Goal: Transaction & Acquisition: Purchase product/service

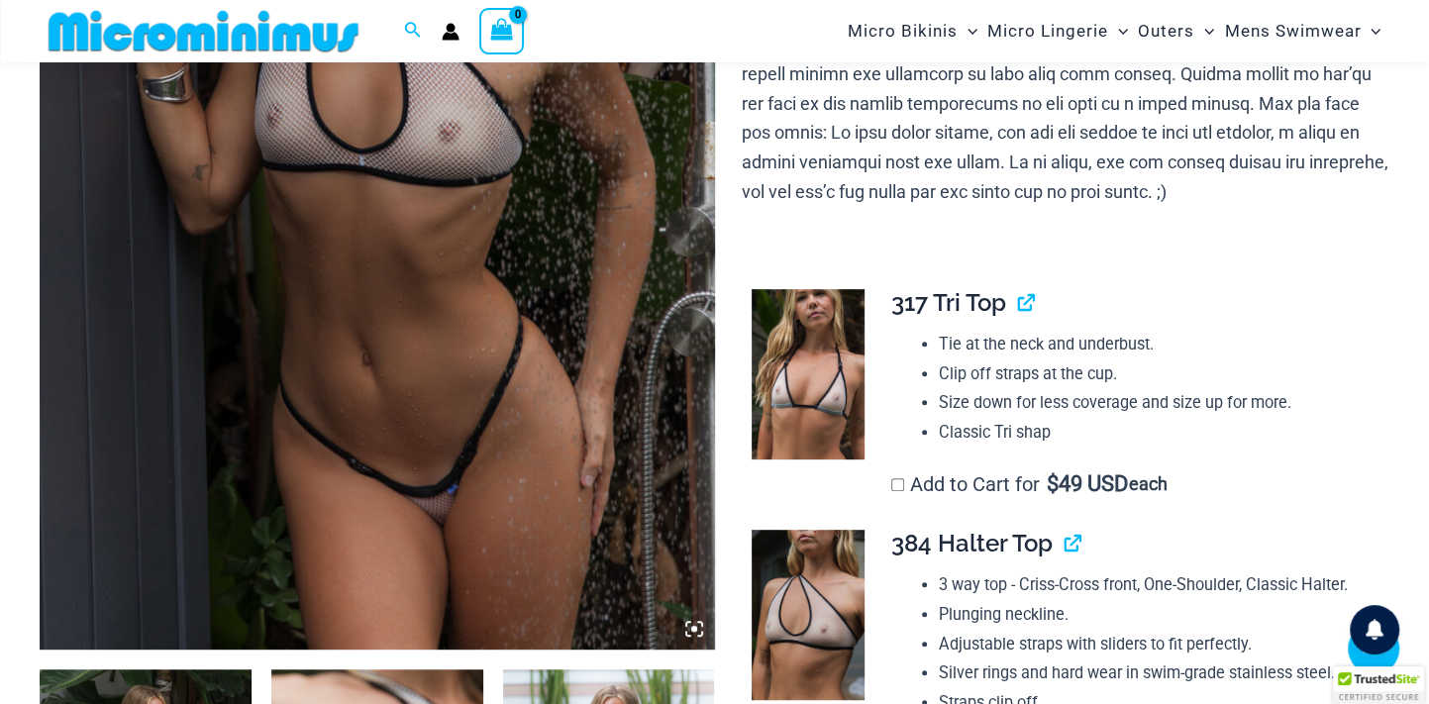
scroll to position [587, 0]
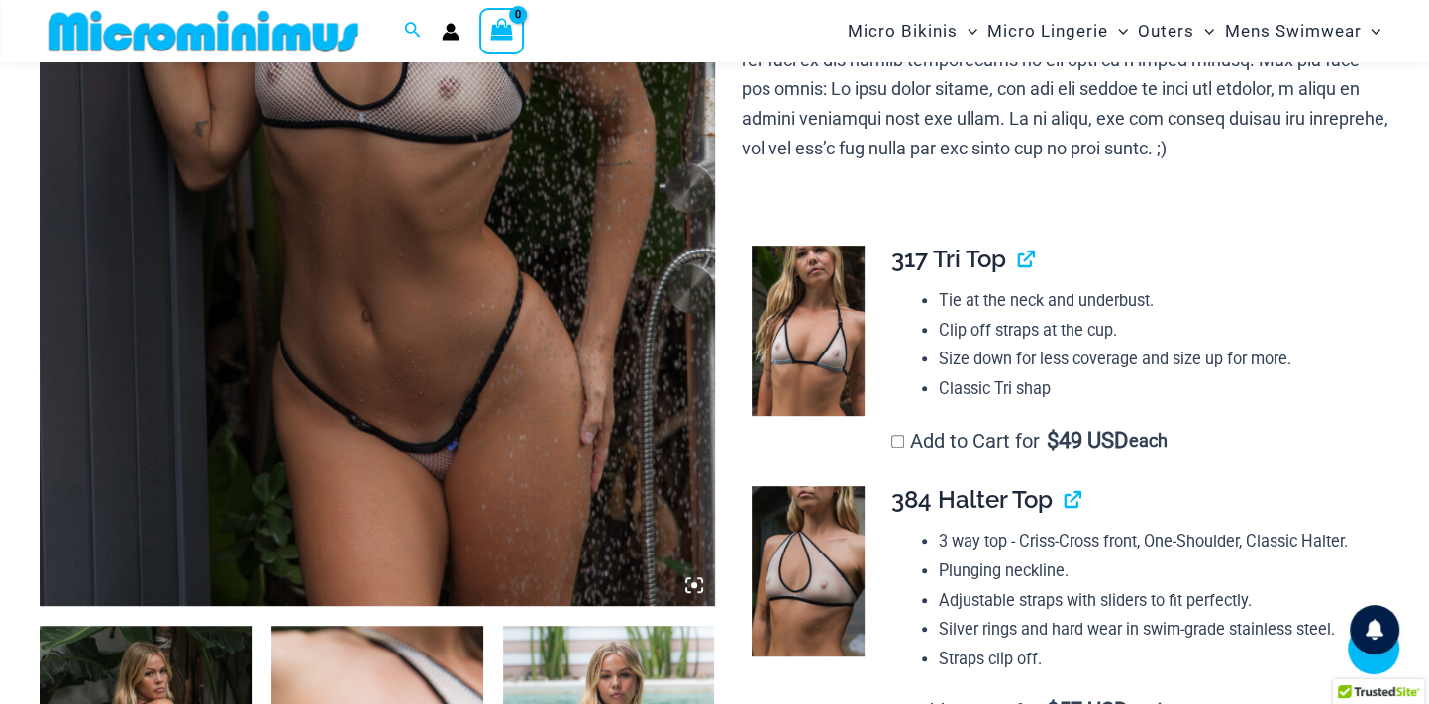
click at [439, 318] on img at bounding box center [377, 99] width 675 height 1012
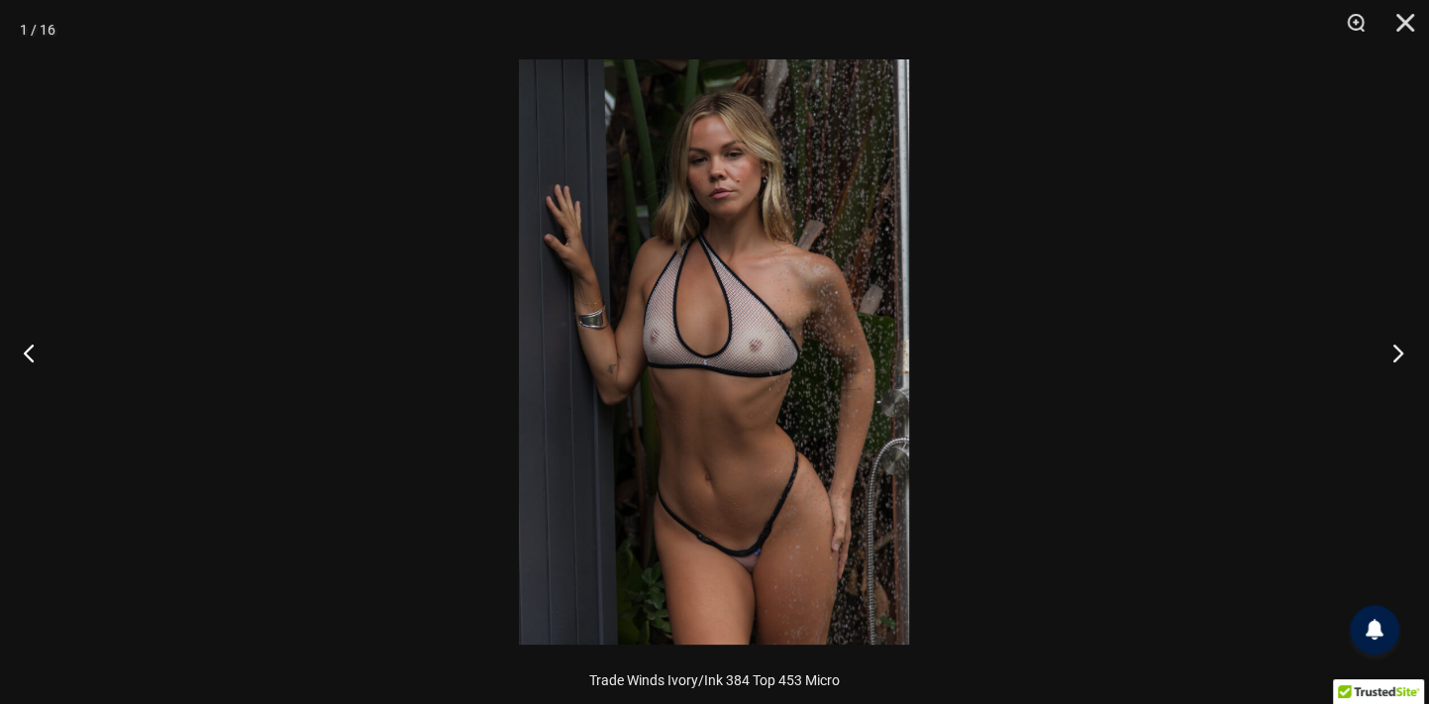
click at [1394, 356] on button "Next" at bounding box center [1392, 352] width 74 height 99
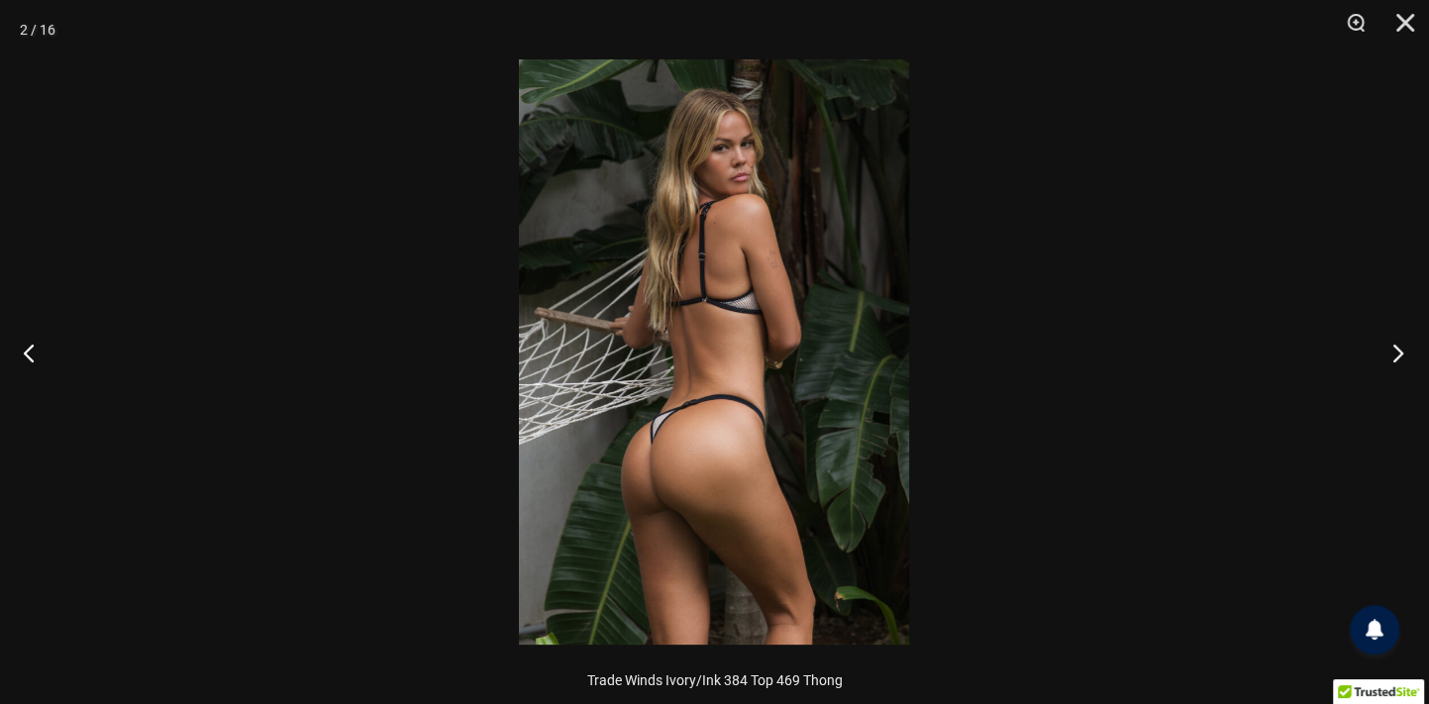
click at [1394, 356] on button "Next" at bounding box center [1392, 352] width 74 height 99
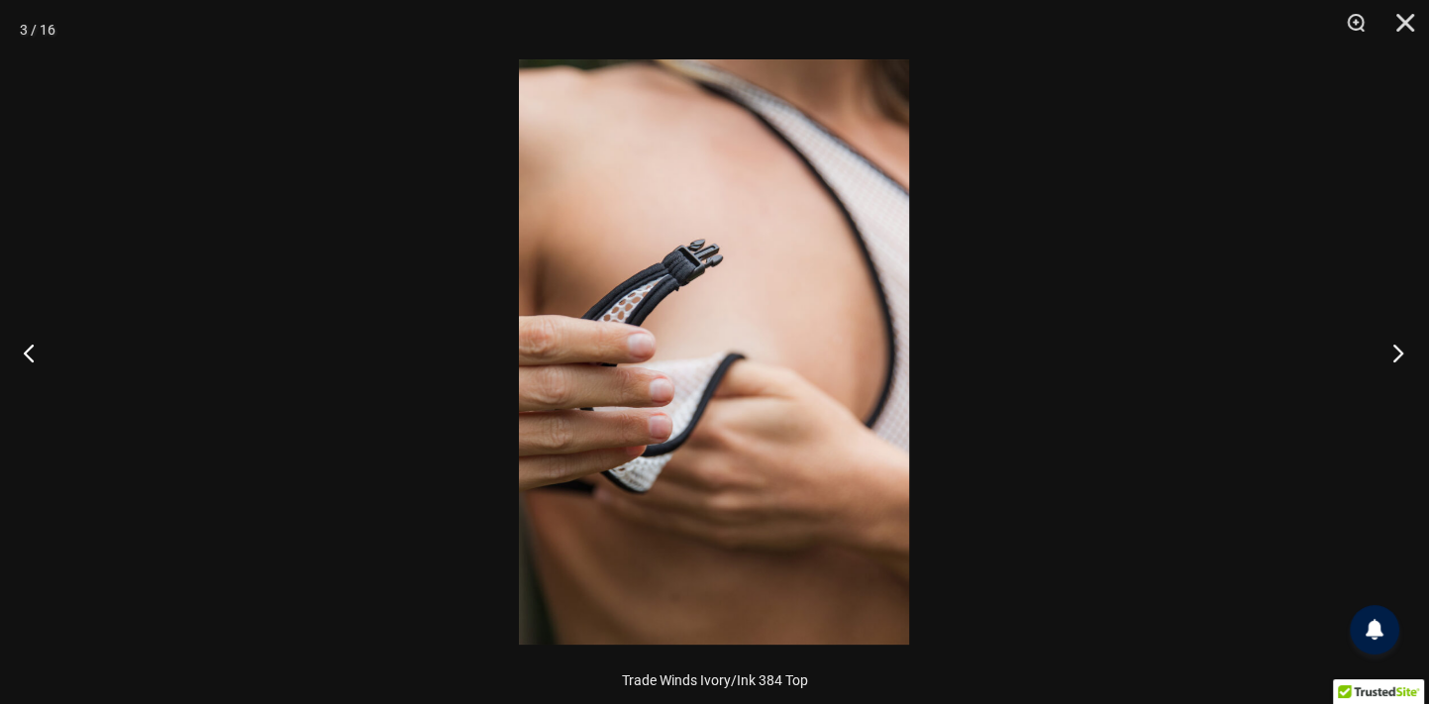
click at [1394, 356] on button "Next" at bounding box center [1392, 352] width 74 height 99
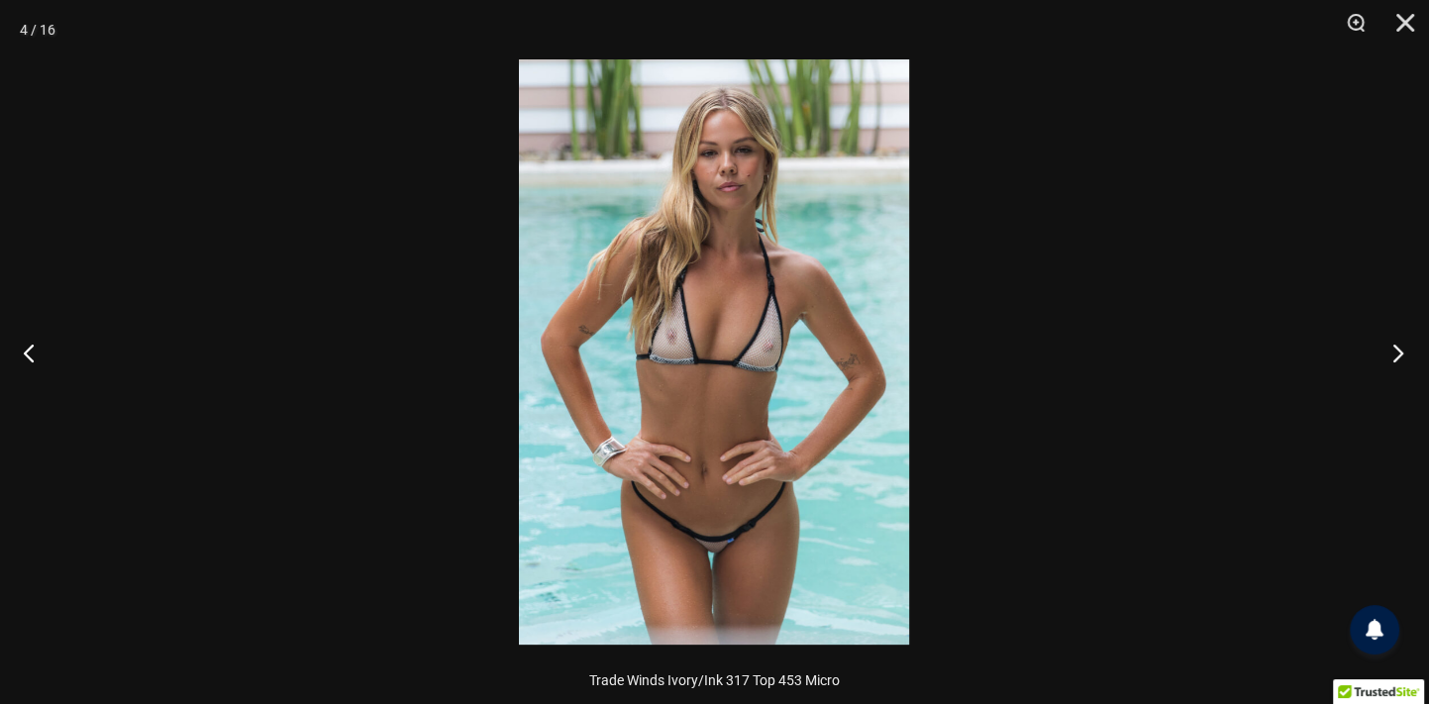
click at [1394, 356] on button "Next" at bounding box center [1392, 352] width 74 height 99
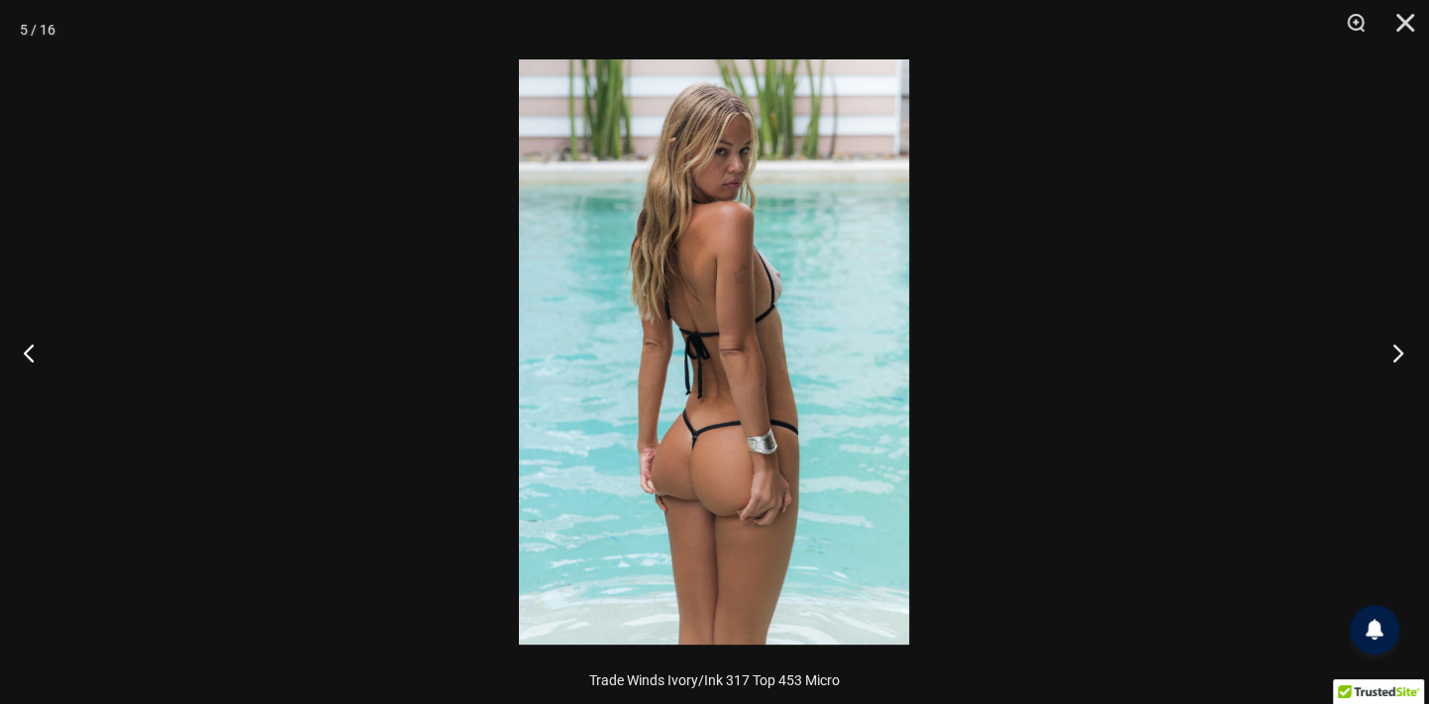
click at [1394, 356] on button "Next" at bounding box center [1392, 352] width 74 height 99
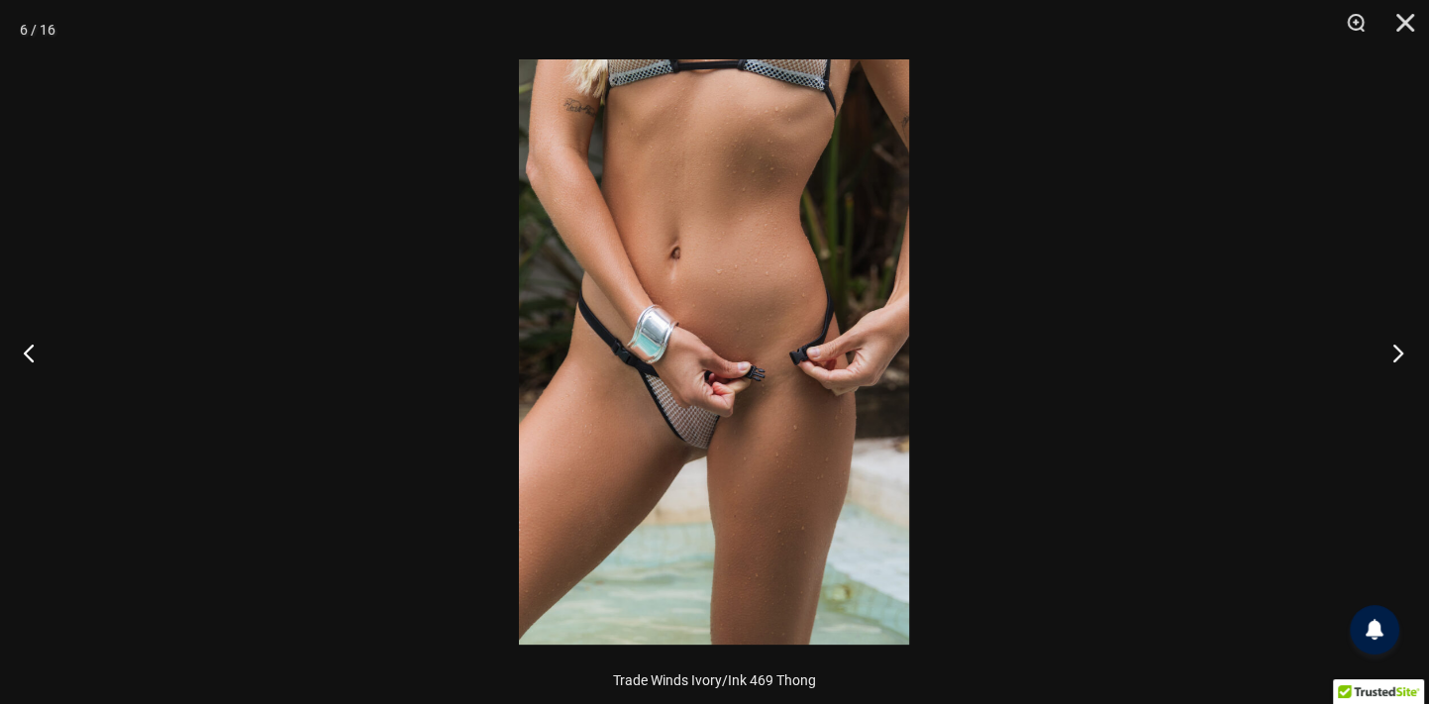
click at [1394, 356] on button "Next" at bounding box center [1392, 352] width 74 height 99
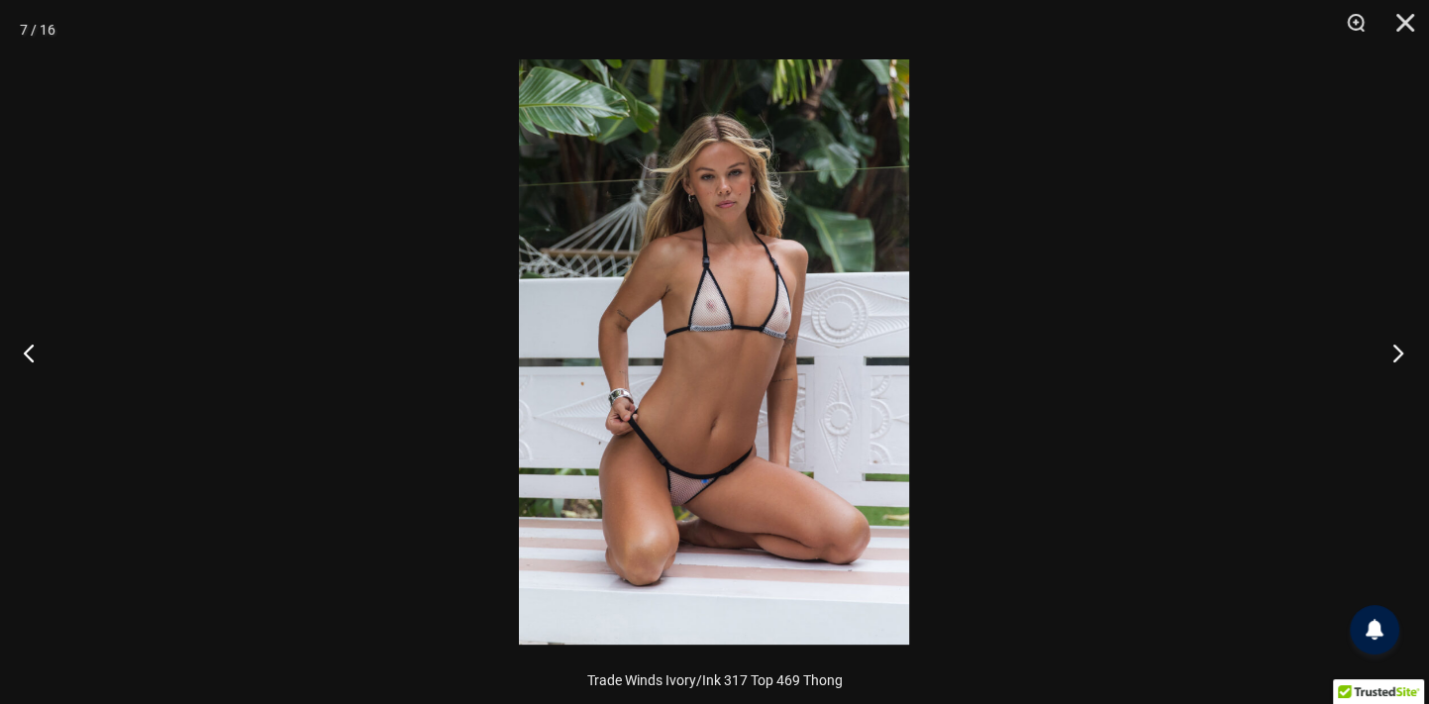
click at [1394, 356] on button "Next" at bounding box center [1392, 352] width 74 height 99
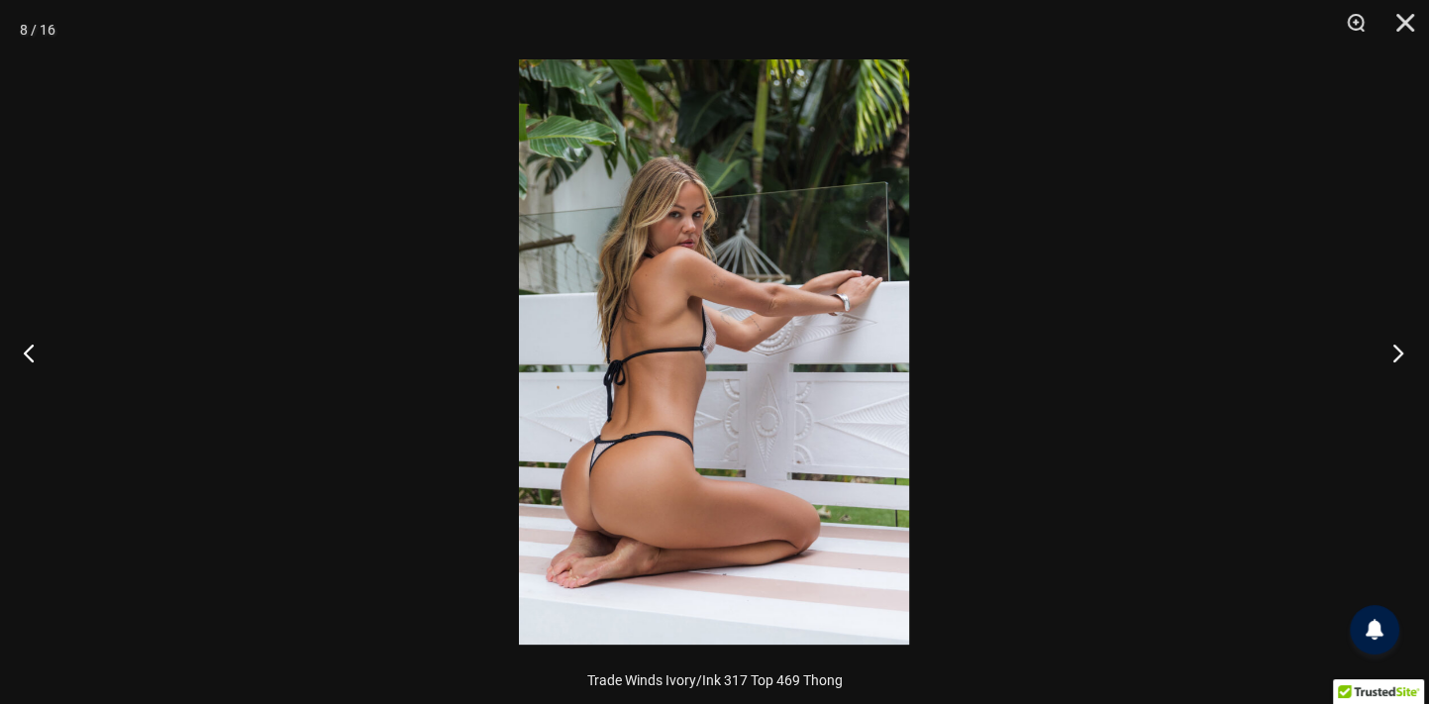
click at [1394, 356] on button "Next" at bounding box center [1392, 352] width 74 height 99
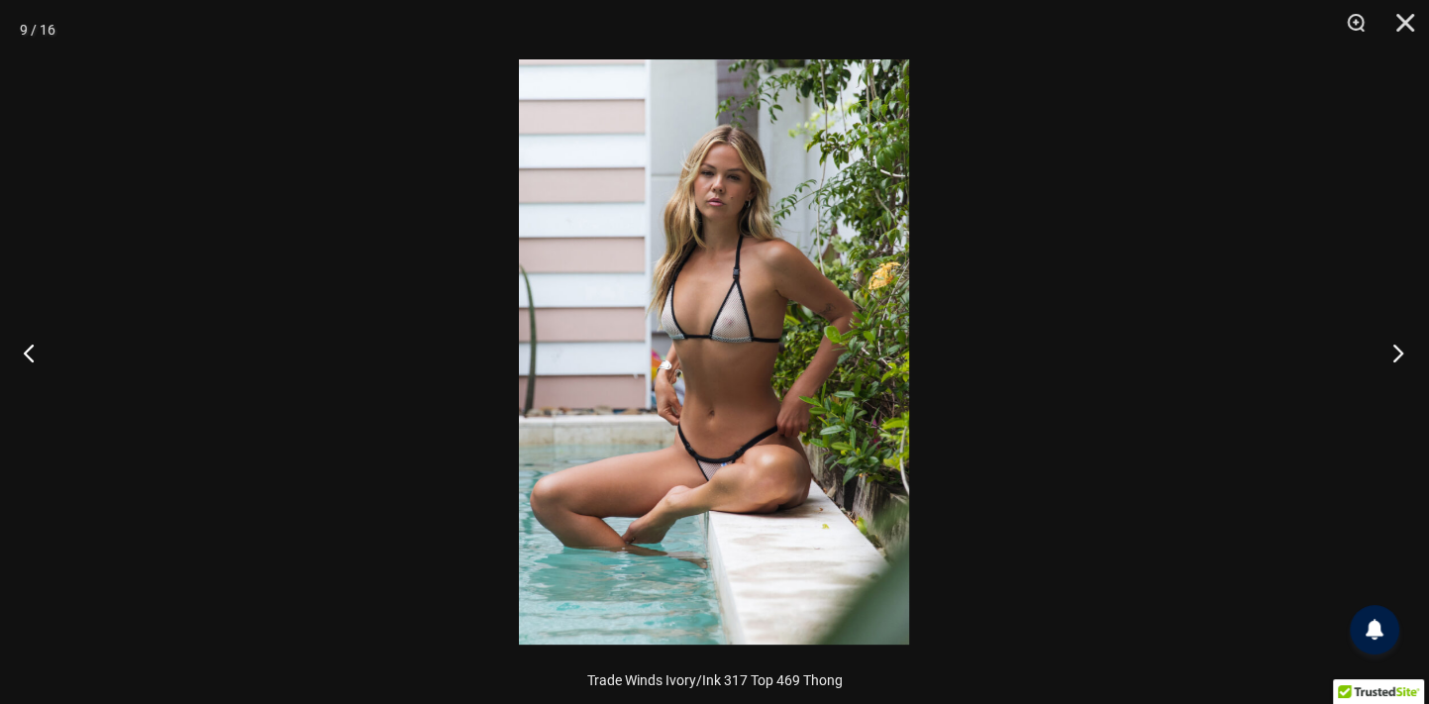
click at [1394, 356] on button "Next" at bounding box center [1392, 352] width 74 height 99
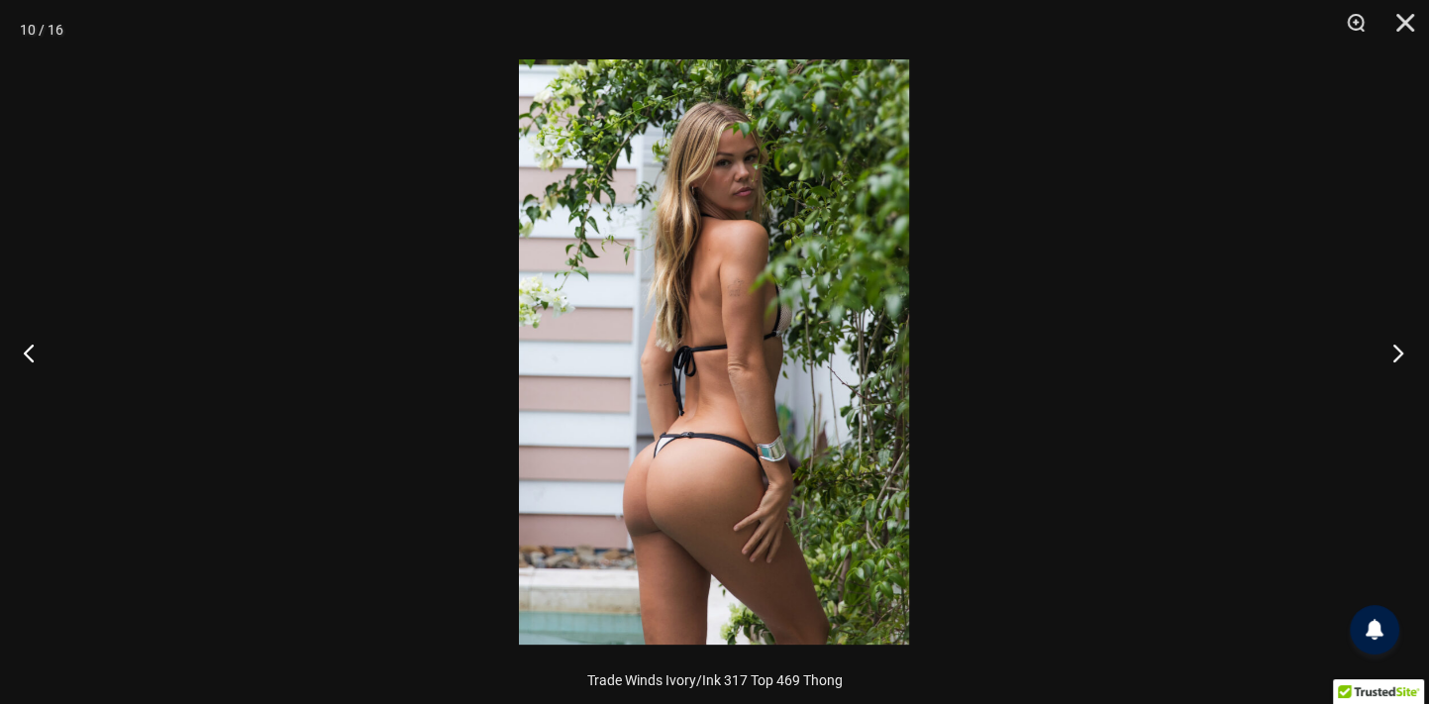
click at [1394, 356] on button "Next" at bounding box center [1392, 352] width 74 height 99
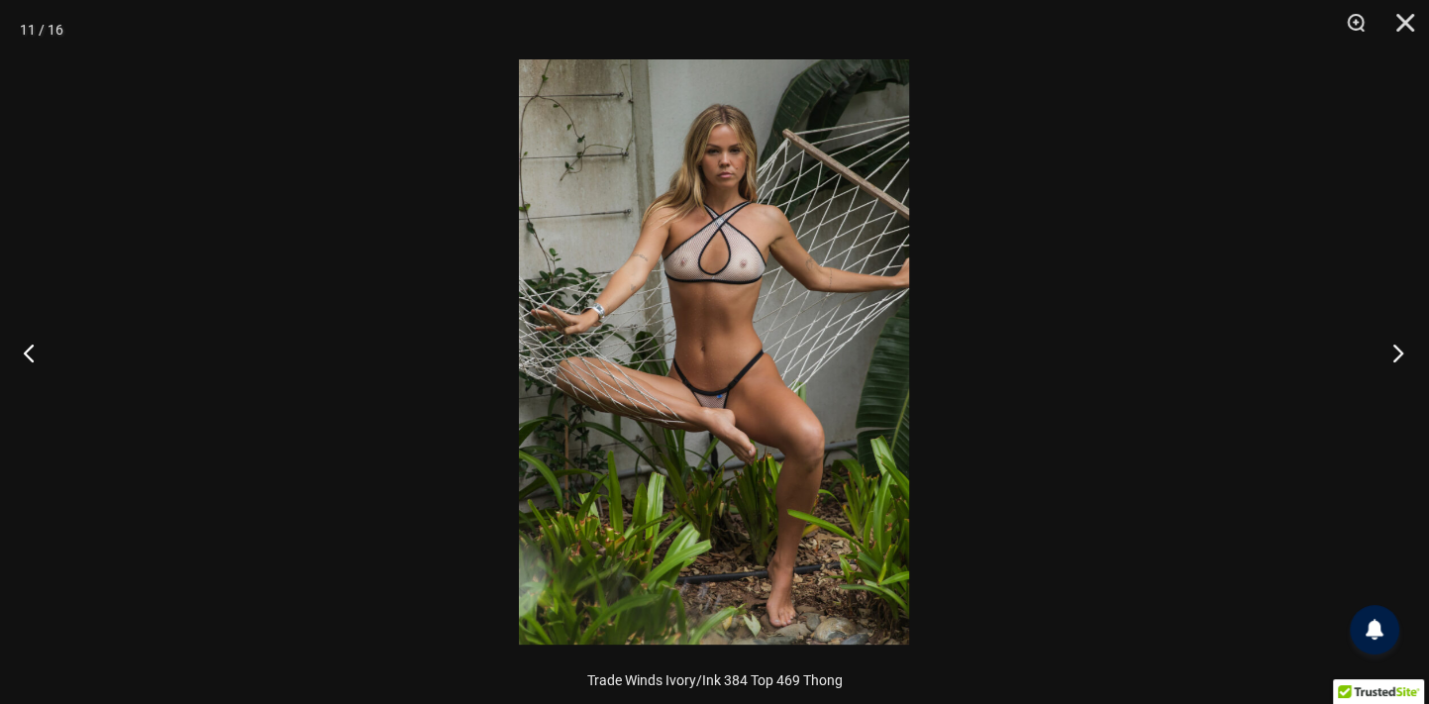
click at [1394, 356] on button "Next" at bounding box center [1392, 352] width 74 height 99
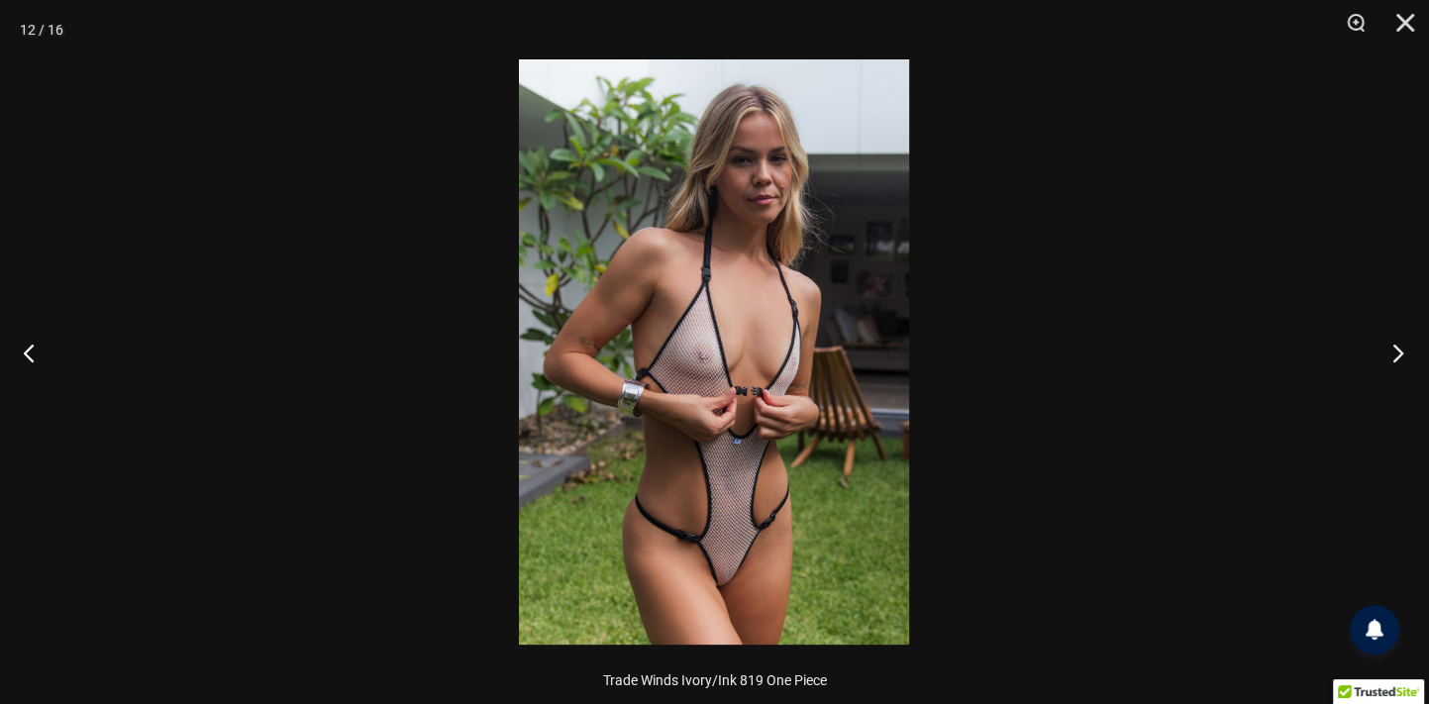
click at [1394, 356] on button "Next" at bounding box center [1392, 352] width 74 height 99
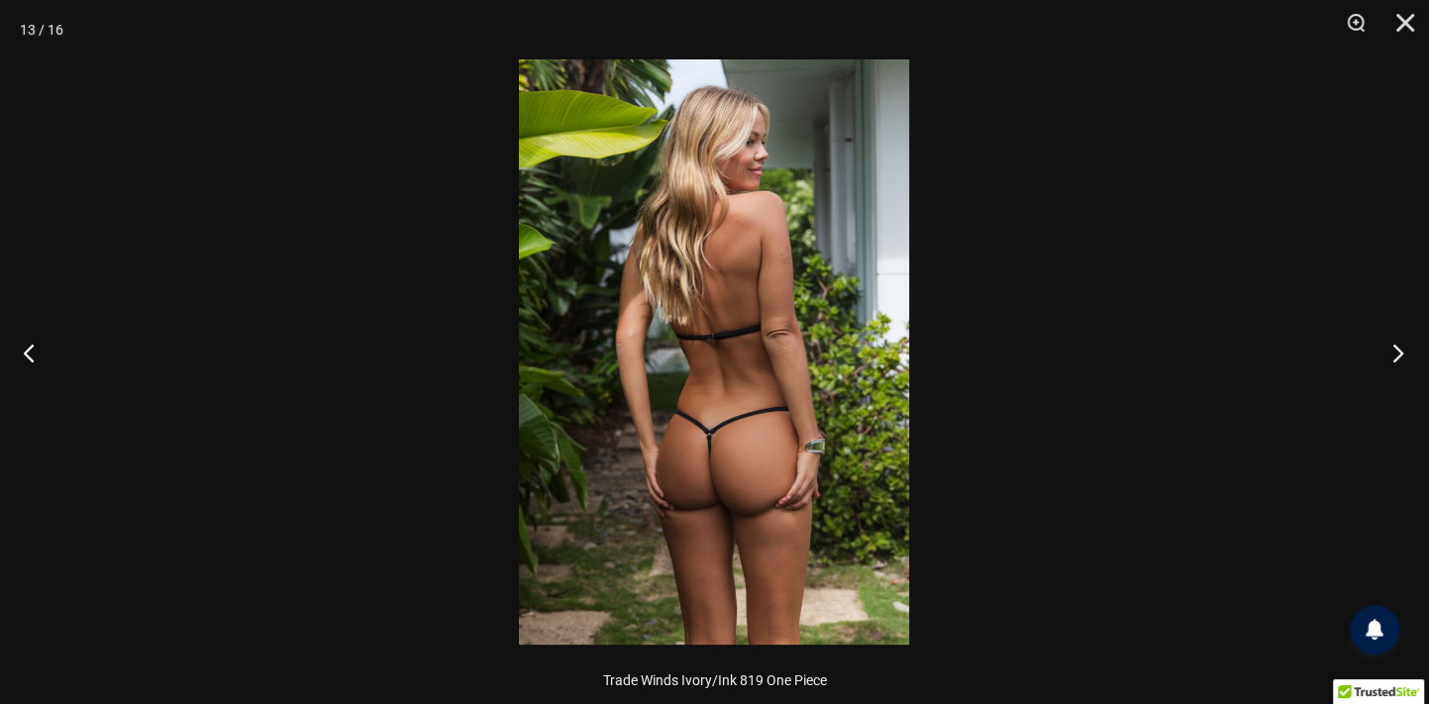
click at [1394, 356] on button "Next" at bounding box center [1392, 352] width 74 height 99
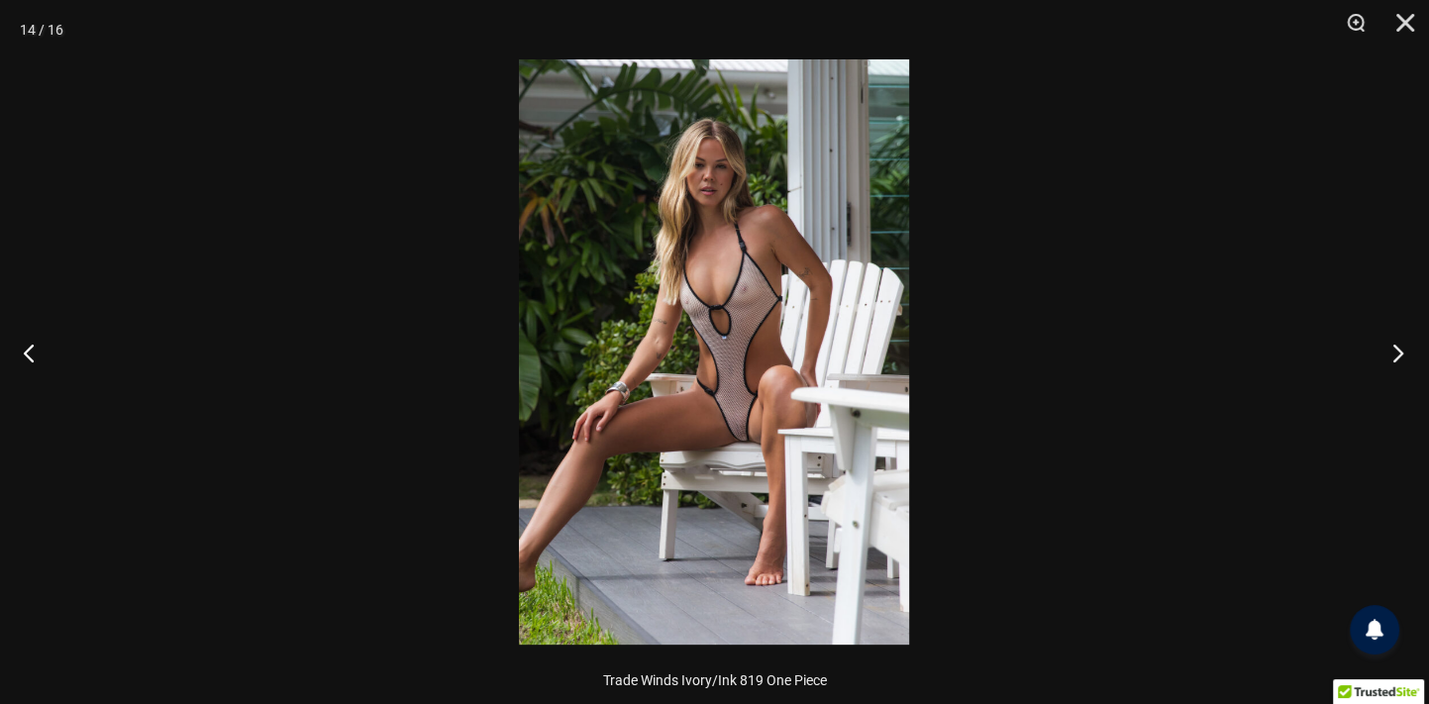
click at [1394, 356] on button "Next" at bounding box center [1392, 352] width 74 height 99
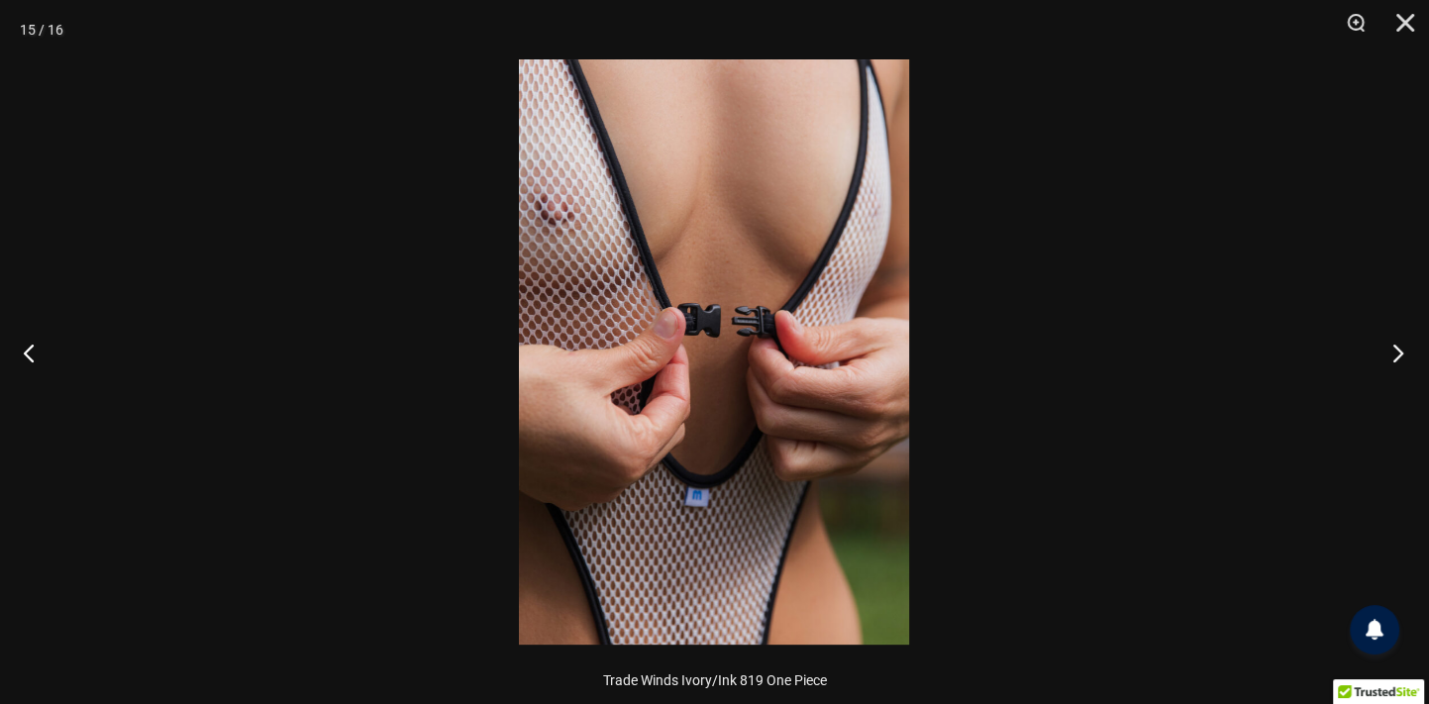
click at [1394, 356] on button "Next" at bounding box center [1392, 352] width 74 height 99
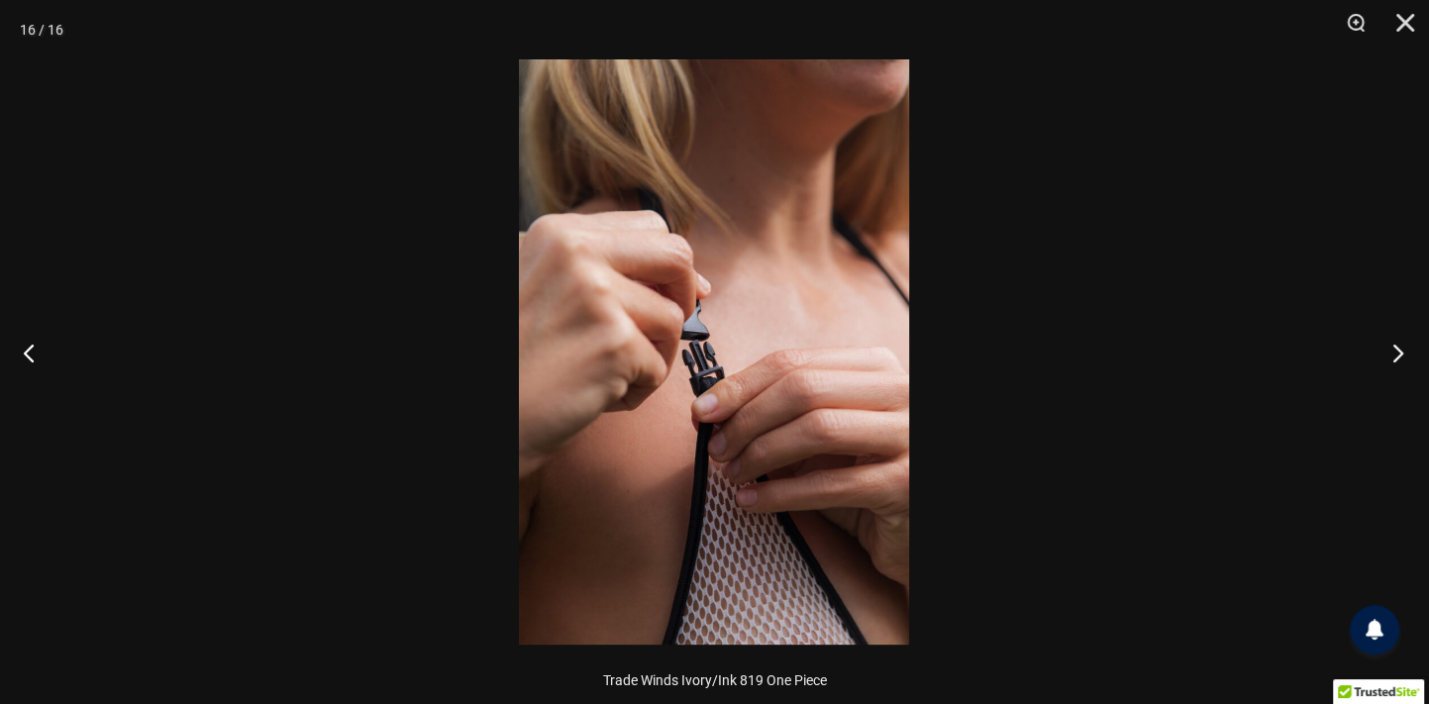
click at [1394, 356] on button "Next" at bounding box center [1392, 352] width 74 height 99
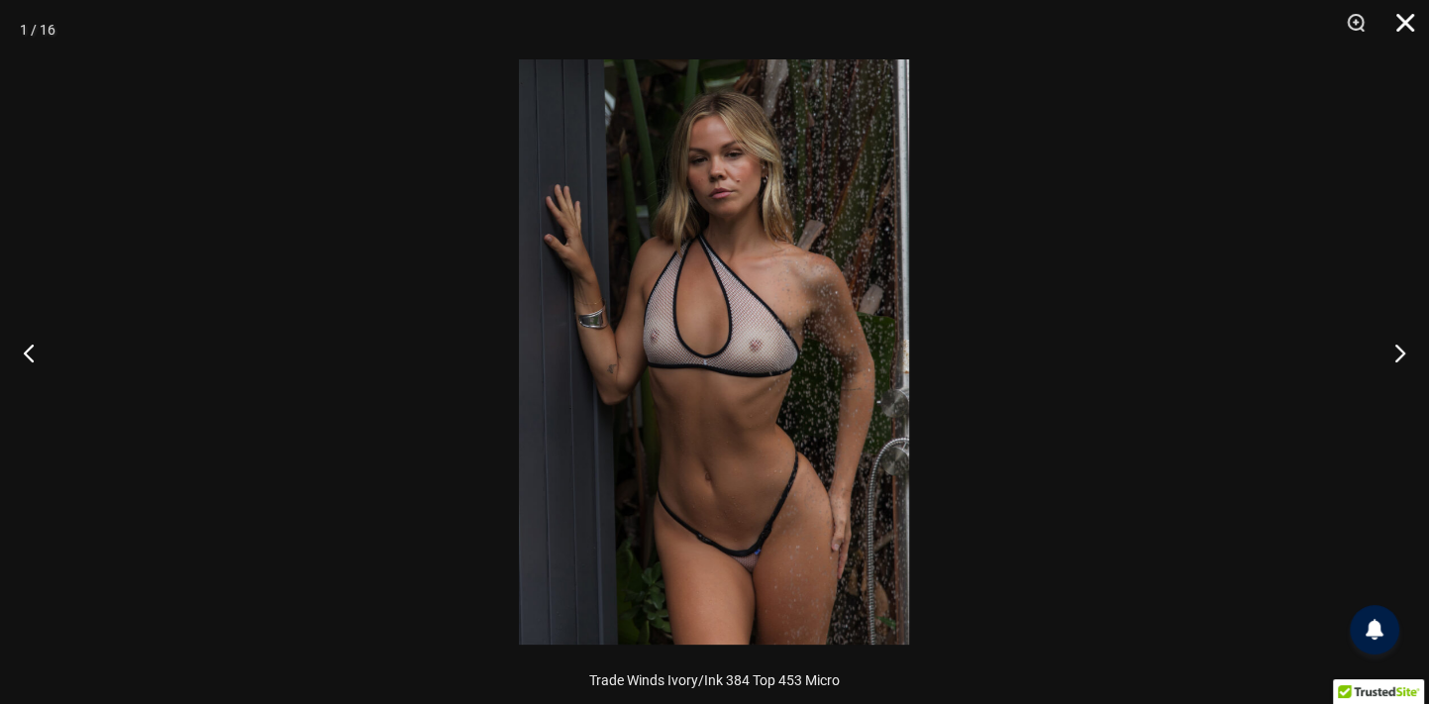
click at [1399, 18] on button "Close" at bounding box center [1399, 29] width 50 height 59
